Goal: Task Accomplishment & Management: Use online tool/utility

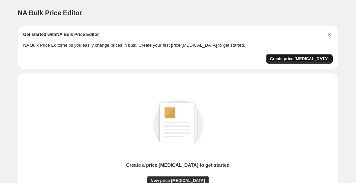
click at [294, 60] on span "Create price [MEDICAL_DATA]" at bounding box center [299, 58] width 59 height 5
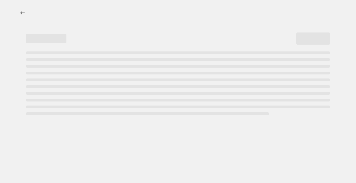
select select "percentage"
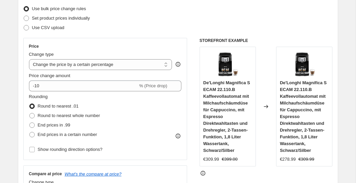
scroll to position [91, 0]
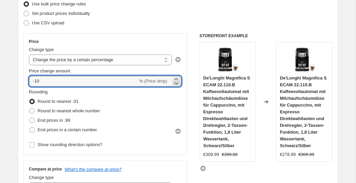
click at [176, 84] on icon at bounding box center [176, 83] width 7 height 7
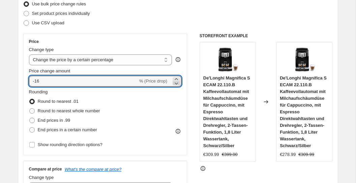
click at [176, 84] on icon at bounding box center [176, 83] width 7 height 7
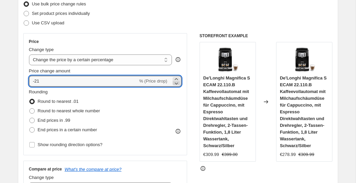
click at [176, 84] on icon at bounding box center [176, 83] width 7 height 7
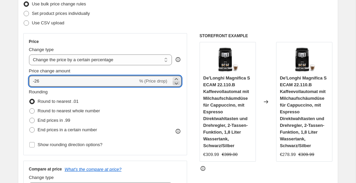
click at [176, 84] on icon at bounding box center [176, 83] width 7 height 7
type input "-28"
click at [193, 93] on div "Price Change type Change the price to a certain amount Change the price by a ce…" at bounding box center [178, 115] width 310 height 165
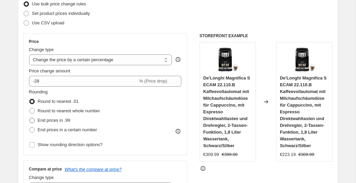
click at [64, 121] on span "End prices in .99" at bounding box center [54, 119] width 33 height 5
click at [30, 118] on input "End prices in .99" at bounding box center [29, 117] width 0 height 0
radio input "true"
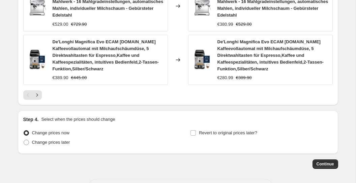
scroll to position [604, 0]
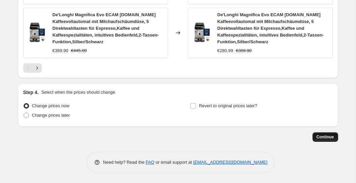
click at [317, 136] on span "Continue" at bounding box center [326, 136] width 18 height 5
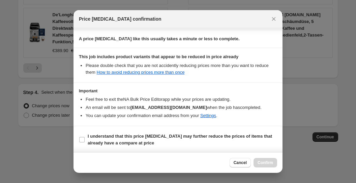
scroll to position [102, 0]
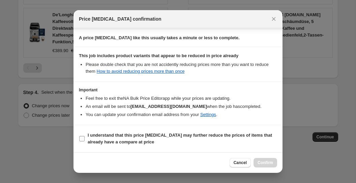
click at [159, 137] on b "I understand that this price [MEDICAL_DATA] may further reduce the prices of it…" at bounding box center [180, 138] width 185 height 12
click at [85, 137] on input "I understand that this price [MEDICAL_DATA] may further reduce the prices of it…" at bounding box center [81, 138] width 5 height 5
checkbox input "true"
click at [270, 161] on span "Confirm" at bounding box center [266, 162] width 16 height 5
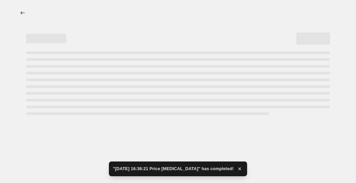
select select "percentage"
